Goal: Entertainment & Leisure: Browse casually

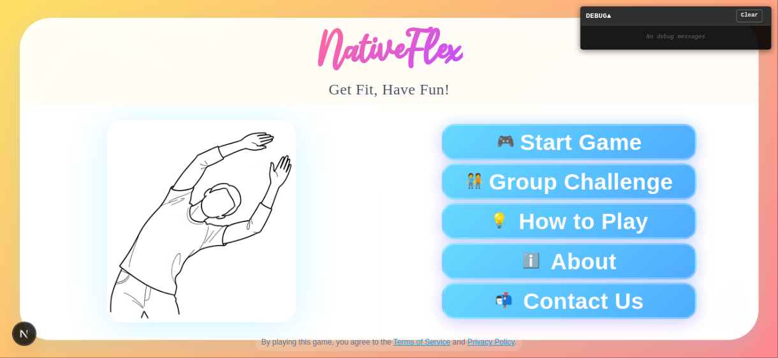
click at [493, 85] on div "NativeFlex Get Fit, Have Fun!" at bounding box center [390, 62] width 736 height 85
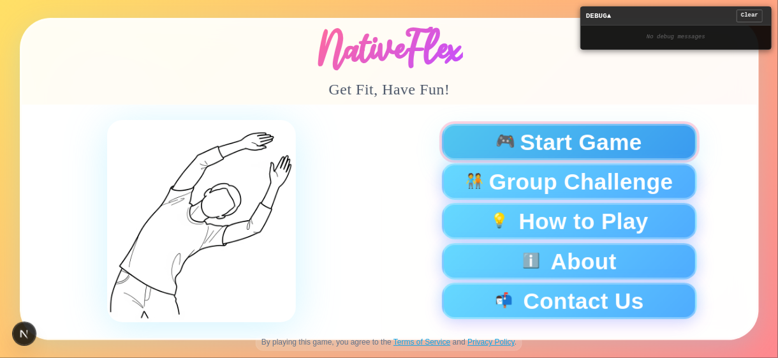
click at [605, 135] on span "Start Game" at bounding box center [581, 142] width 122 height 22
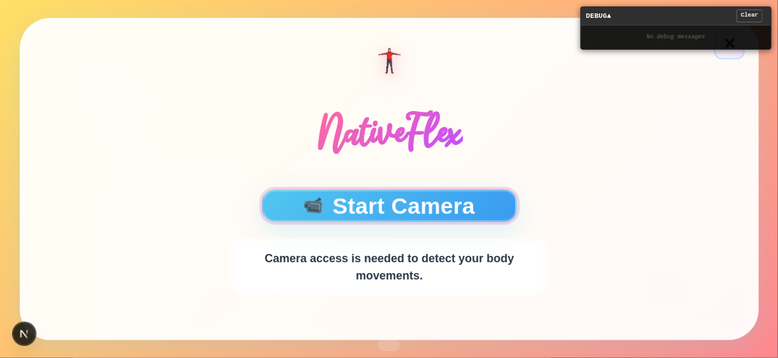
click at [442, 207] on button "📹 Start Camera" at bounding box center [389, 206] width 255 height 33
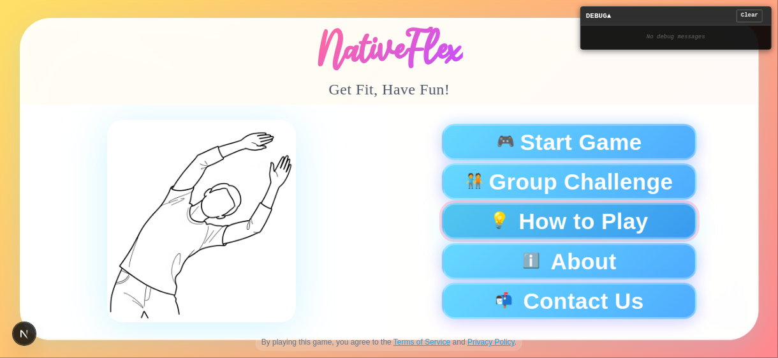
click at [540, 221] on button "💡 How to Play" at bounding box center [568, 221] width 255 height 36
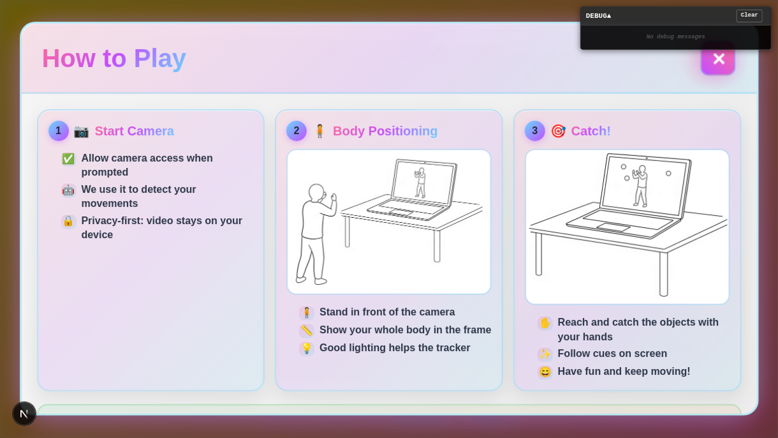
click at [721, 60] on button "✕" at bounding box center [717, 57] width 35 height 35
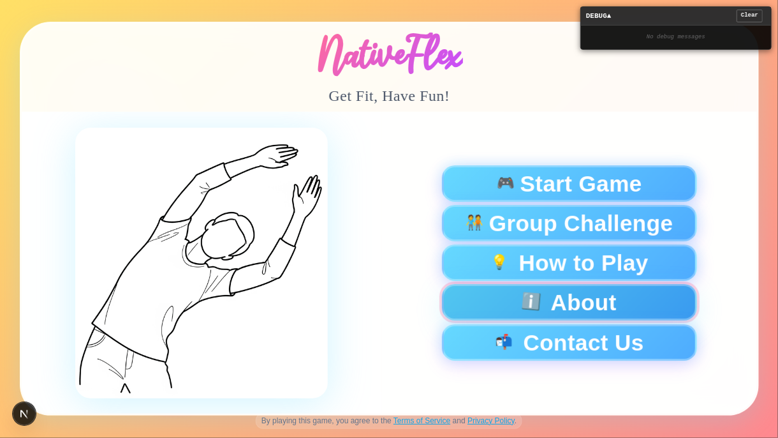
click at [561, 306] on button "ℹ️ About" at bounding box center [568, 303] width 255 height 36
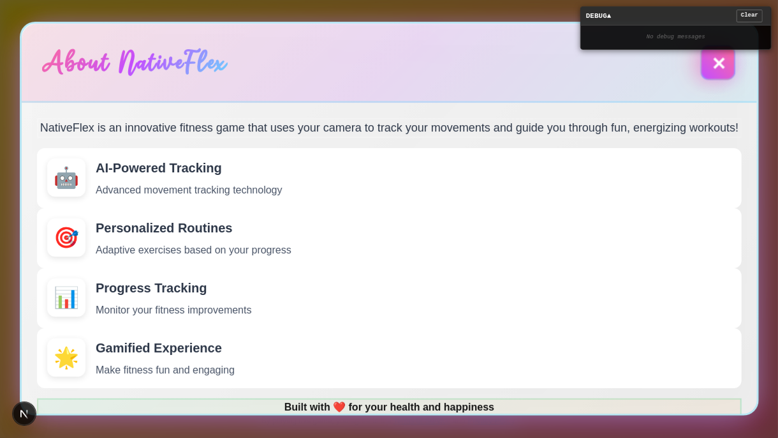
click at [713, 59] on button "✕" at bounding box center [717, 62] width 35 height 35
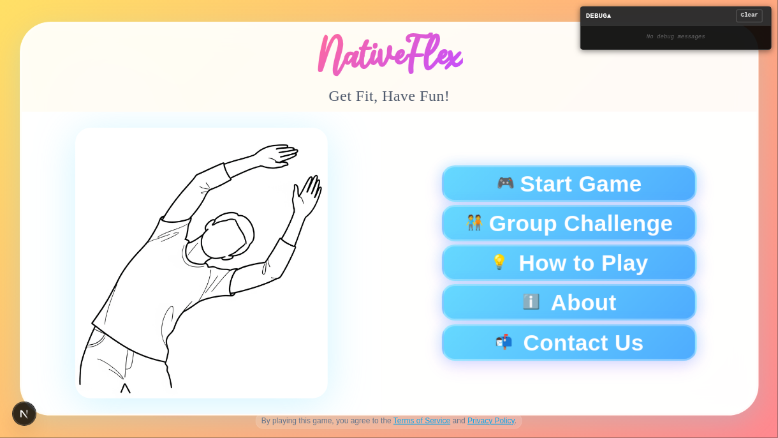
click at [586, 357] on div "🎮 Start Game 🧑‍🤝‍🧑 Group Challenge 💡 How to Play ℹ️ About 📬 Contact Us" at bounding box center [569, 263] width 376 height 302
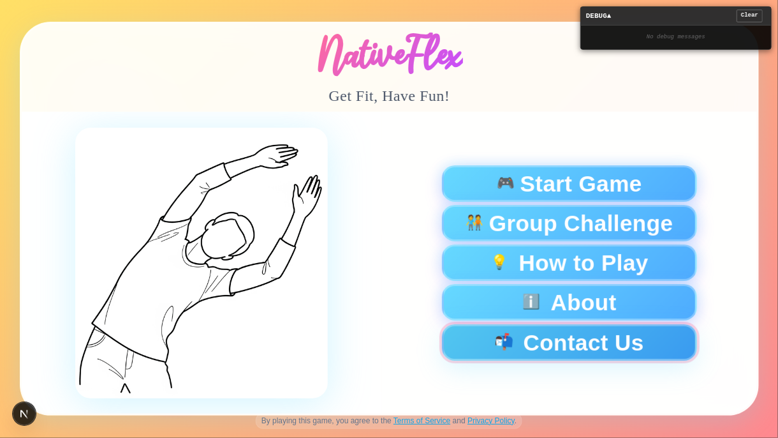
click at [593, 351] on button "📬 Contact Us" at bounding box center [568, 342] width 255 height 36
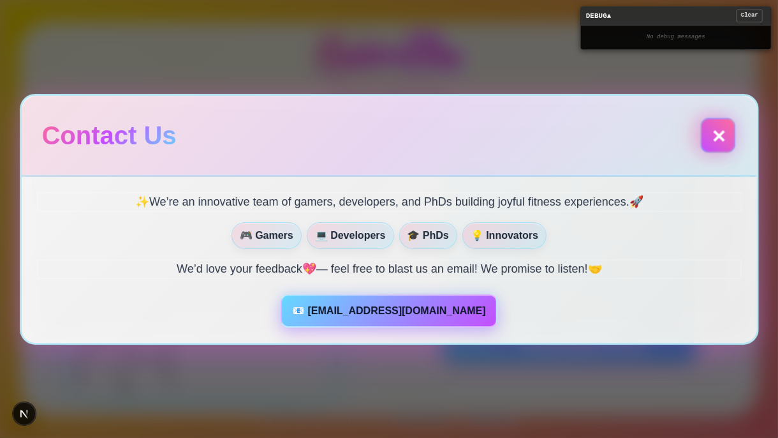
click at [715, 132] on button "✕" at bounding box center [717, 134] width 35 height 35
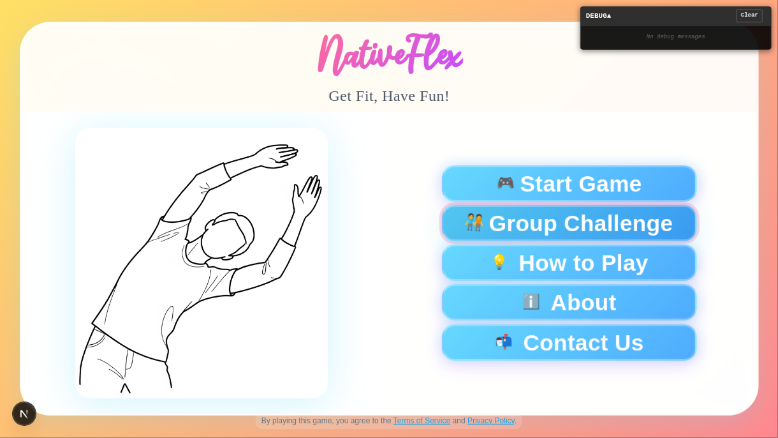
click at [590, 221] on span "Group Challenge" at bounding box center [581, 223] width 184 height 22
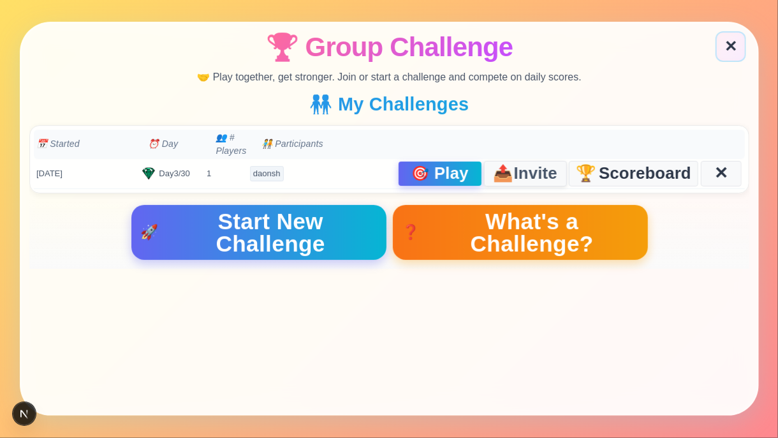
click at [526, 178] on span "Invite" at bounding box center [535, 174] width 43 height 18
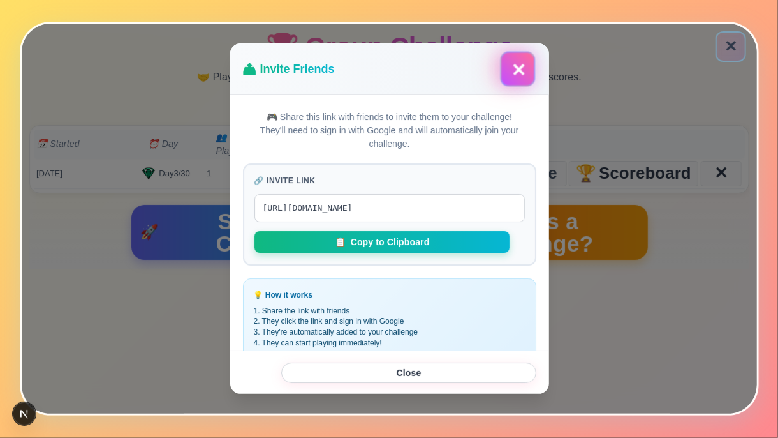
click at [518, 70] on button "✕" at bounding box center [516, 69] width 35 height 35
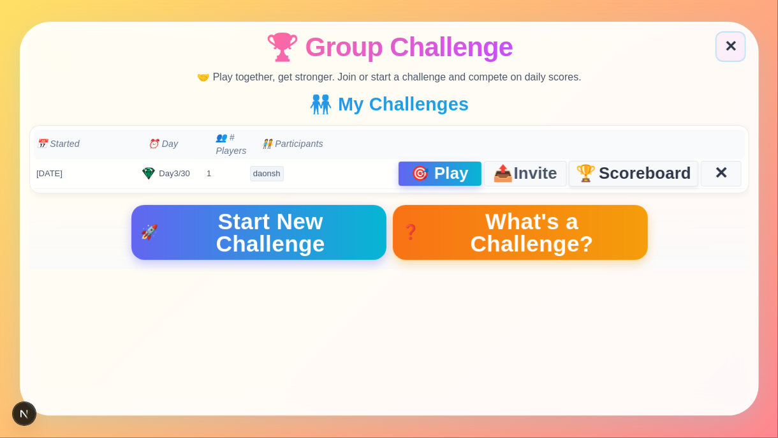
click at [612, 170] on span "Scoreboard" at bounding box center [645, 174] width 92 height 17
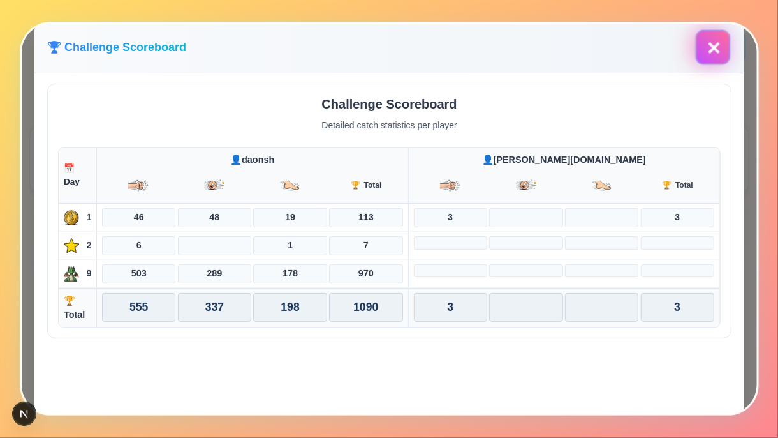
click at [711, 53] on button "✕" at bounding box center [712, 47] width 35 height 35
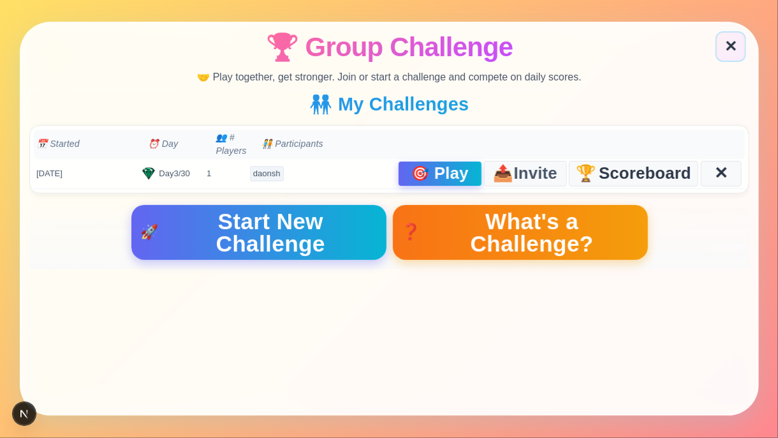
click at [482, 207] on button "❓ What's a Challenge?" at bounding box center [519, 232] width 255 height 55
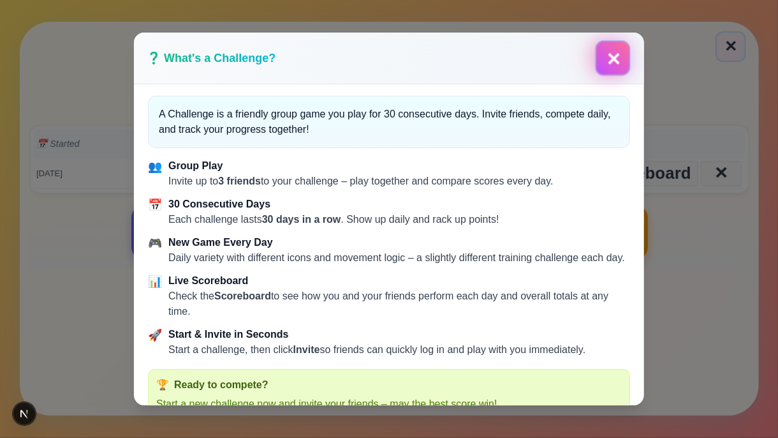
click at [619, 52] on button "✕" at bounding box center [612, 58] width 35 height 35
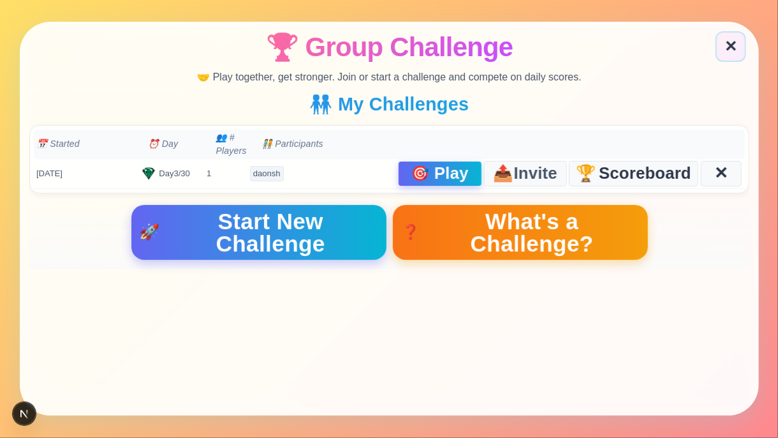
click at [306, 228] on span "Start New Challenge" at bounding box center [270, 232] width 214 height 45
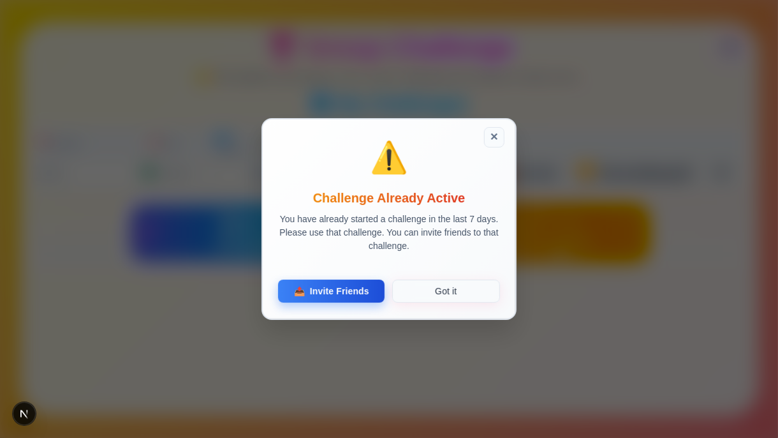
click at [362, 290] on span "Invite Friends" at bounding box center [339, 290] width 59 height 9
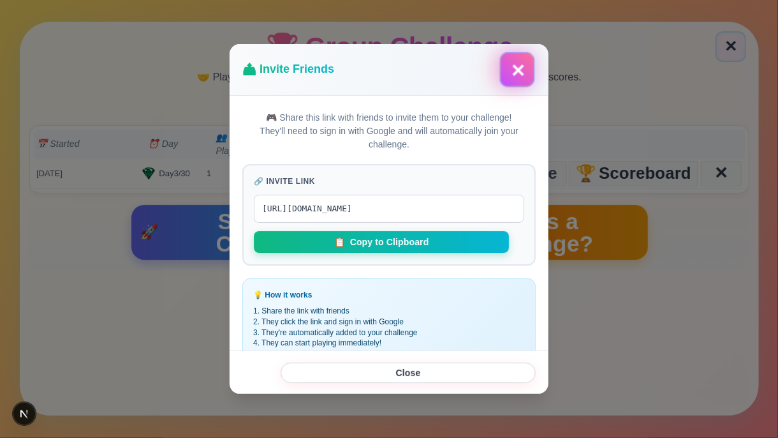
click at [522, 66] on button "✕" at bounding box center [516, 69] width 35 height 35
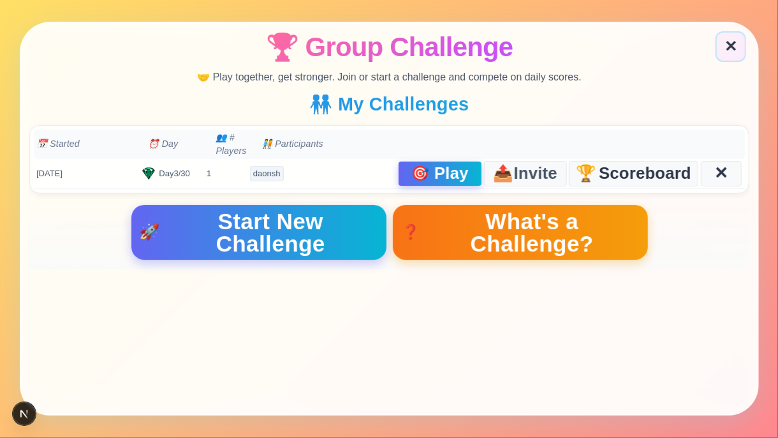
click at [279, 221] on span "Start New Challenge" at bounding box center [270, 232] width 214 height 45
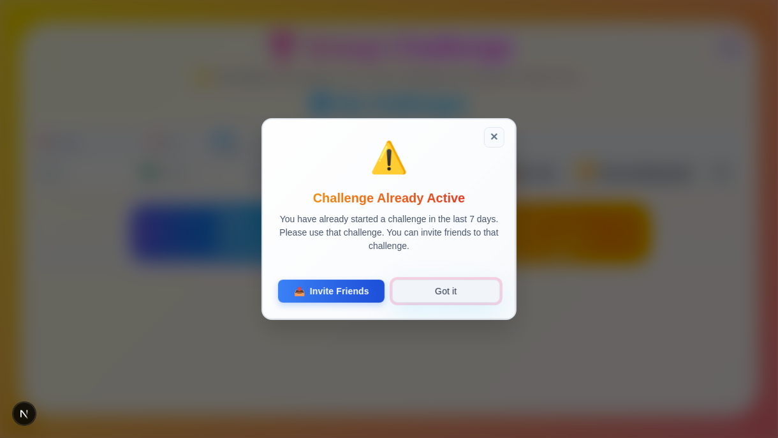
click at [457, 290] on button "Got it" at bounding box center [446, 290] width 108 height 23
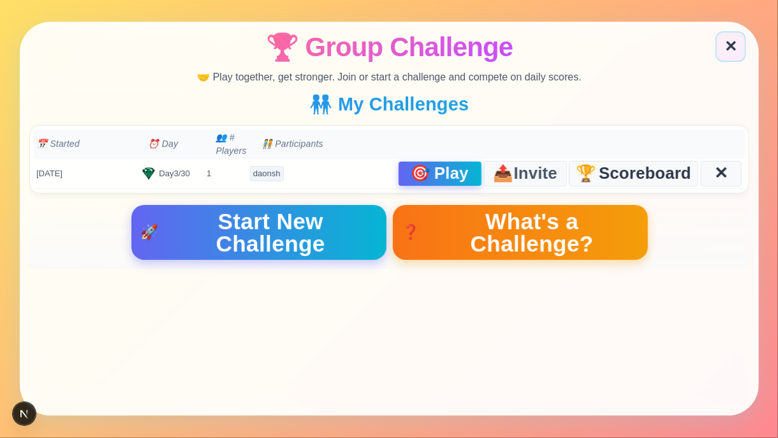
click at [438, 172] on span "Play" at bounding box center [451, 174] width 34 height 17
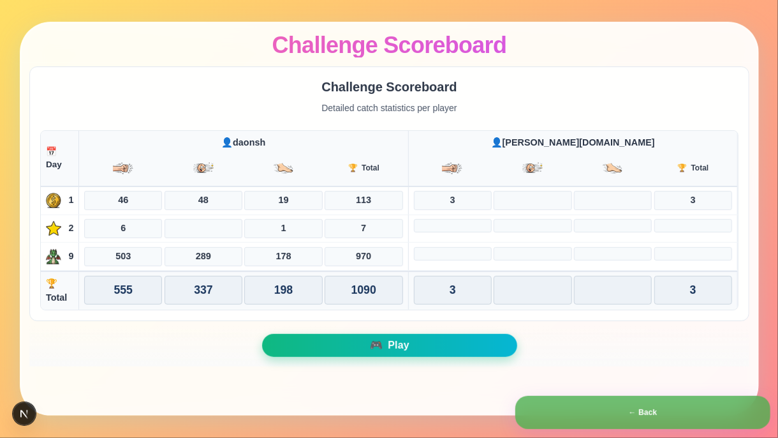
click at [362, 334] on button "🎮 Play" at bounding box center [389, 345] width 255 height 23
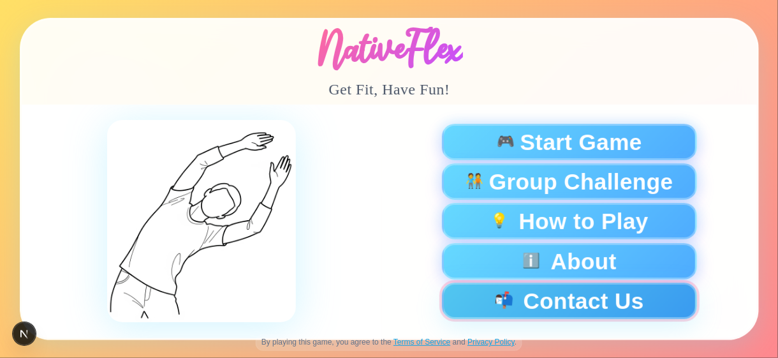
click at [540, 290] on button "📬 Contact Us" at bounding box center [568, 301] width 255 height 36
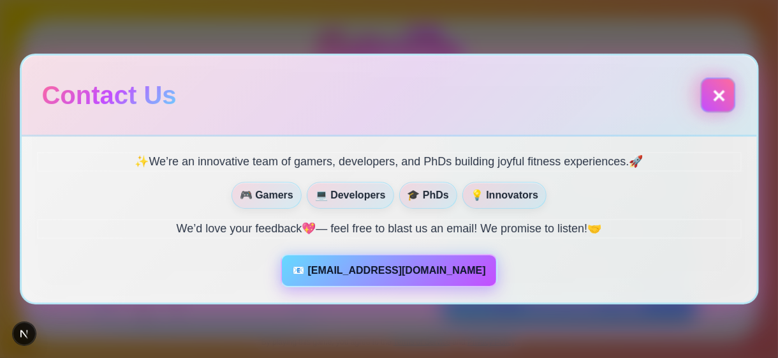
click at [721, 97] on button "✕" at bounding box center [717, 94] width 35 height 35
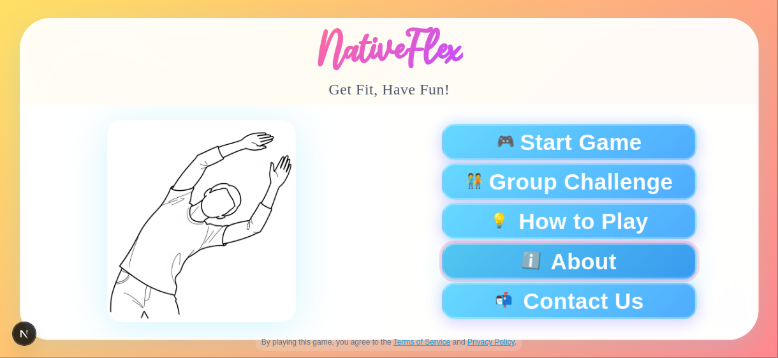
click at [502, 264] on button "ℹ️ About" at bounding box center [568, 261] width 255 height 36
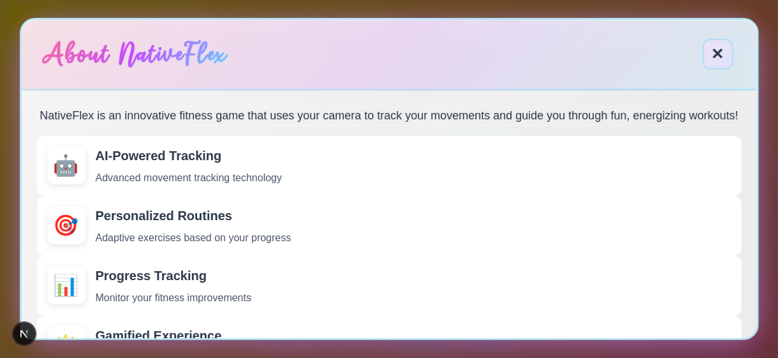
click at [720, 53] on button "✕" at bounding box center [718, 54] width 31 height 31
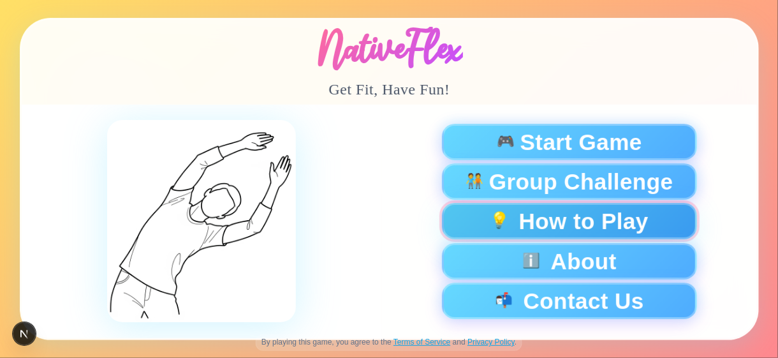
click at [521, 233] on button "💡 How to Play" at bounding box center [568, 221] width 255 height 36
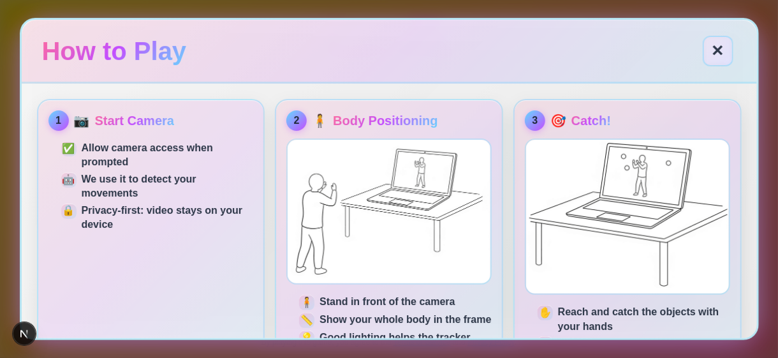
scroll to position [179, 0]
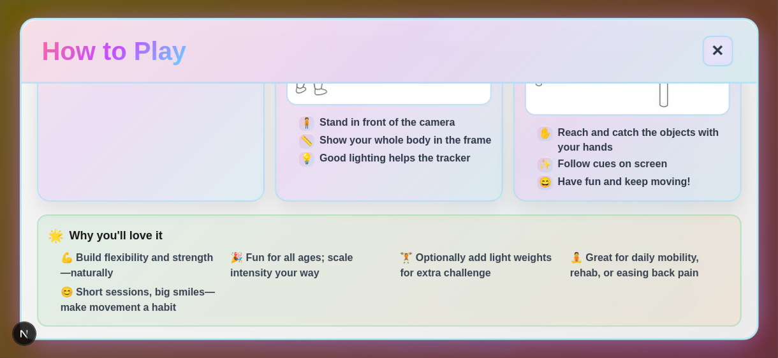
click at [729, 52] on button "✕" at bounding box center [718, 49] width 31 height 31
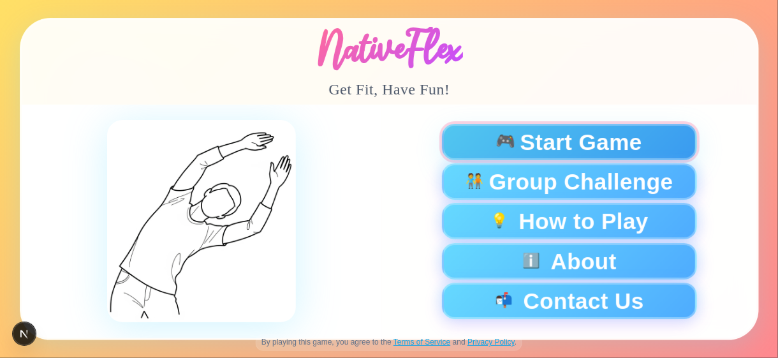
click at [586, 144] on span "Start Game" at bounding box center [581, 142] width 122 height 22
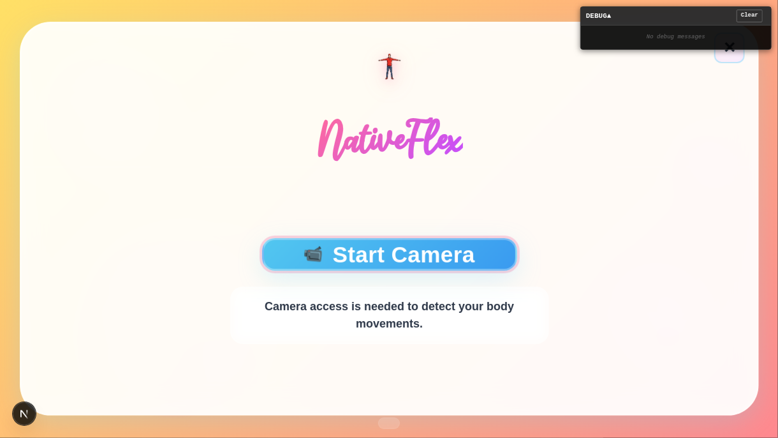
click at [388, 238] on button "📹 Start Camera" at bounding box center [389, 254] width 255 height 33
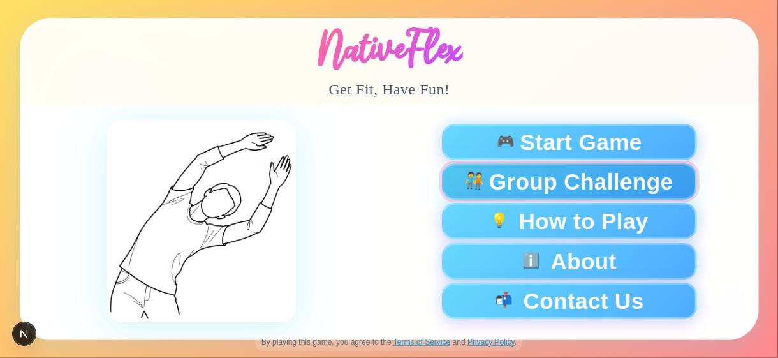
click at [516, 174] on span "Group Challenge" at bounding box center [581, 181] width 184 height 22
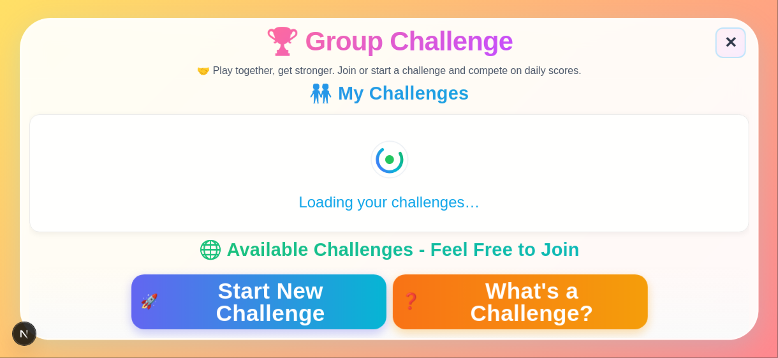
click at [555, 295] on span "What's a Challenge?" at bounding box center [531, 301] width 214 height 45
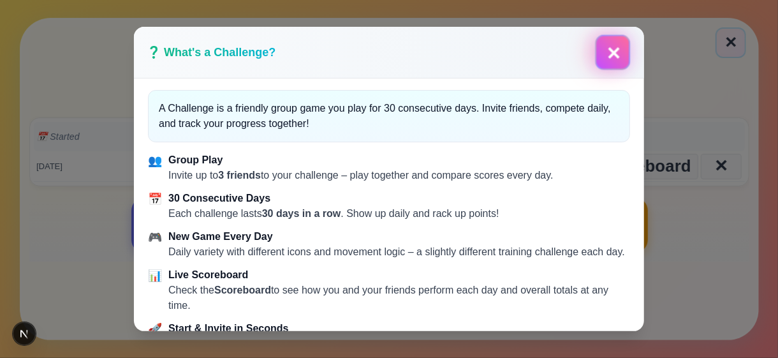
click at [614, 54] on button "✕" at bounding box center [613, 51] width 31 height 31
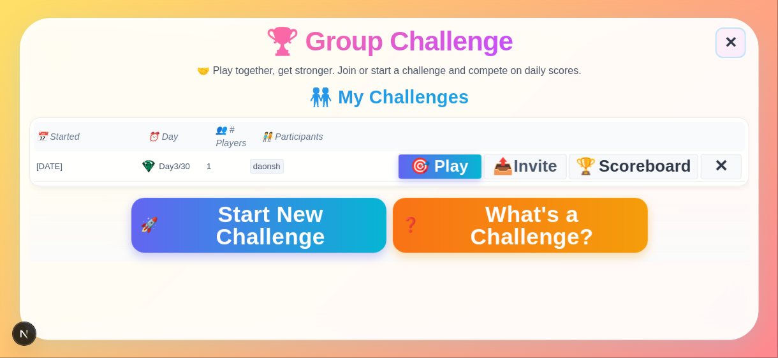
click at [420, 166] on span "🎯" at bounding box center [420, 166] width 21 height 17
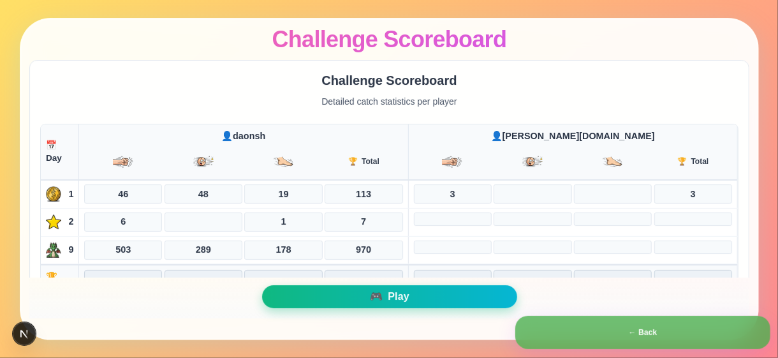
click at [375, 293] on span "🎮" at bounding box center [375, 297] width 13 height 10
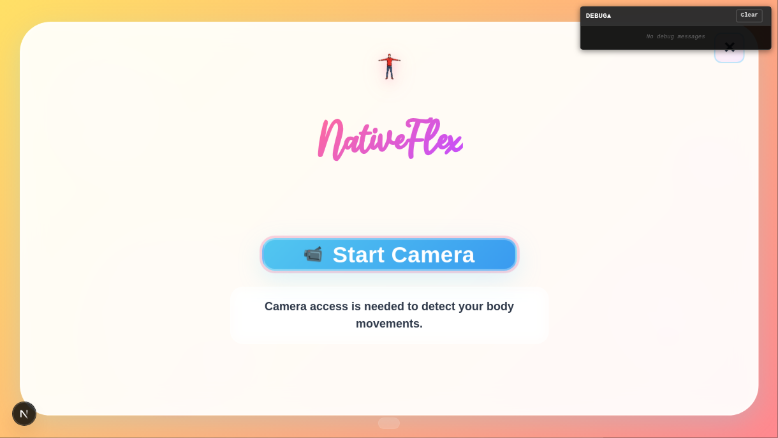
click at [402, 253] on button "📹 Start Camera" at bounding box center [389, 254] width 255 height 33
